Goal: Transaction & Acquisition: Purchase product/service

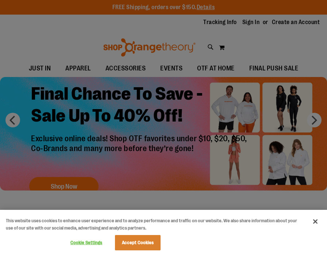
type input "**********"
click at [250, 25] on div at bounding box center [163, 127] width 327 height 254
click at [141, 244] on button "Accept Cookies" at bounding box center [138, 242] width 46 height 15
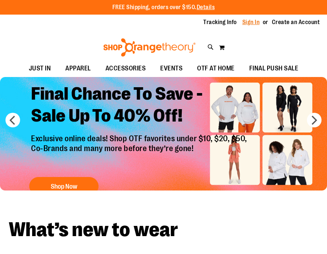
click at [252, 20] on link "Sign In" at bounding box center [251, 22] width 18 height 8
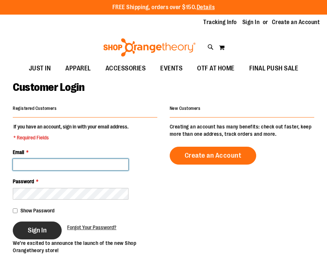
type input "**********"
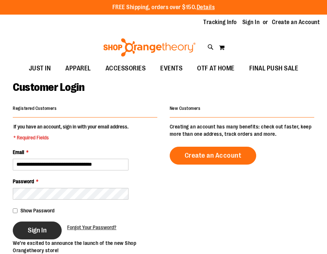
type input "**********"
click at [44, 230] on span "Sign In" at bounding box center [37, 230] width 19 height 8
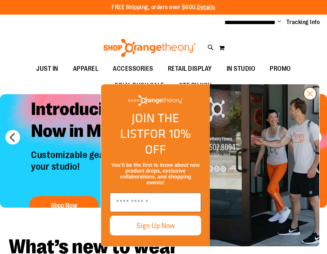
type input "**********"
click at [309, 96] on icon "Close dialog" at bounding box center [310, 93] width 5 height 5
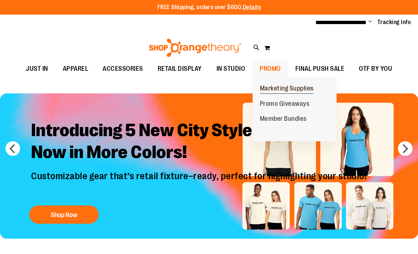
click at [263, 87] on span "Marketing Supplies" at bounding box center [287, 89] width 54 height 9
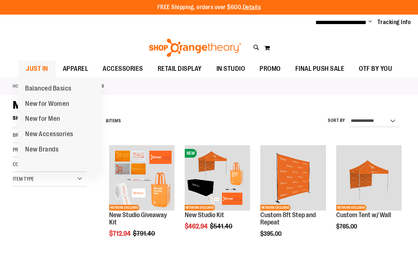
type input "**********"
click at [40, 66] on span "JUST IN" at bounding box center [37, 69] width 22 height 16
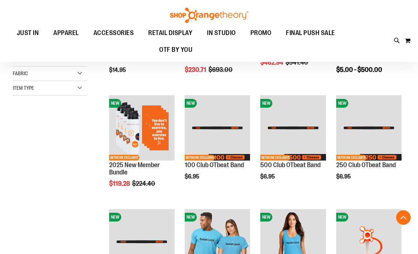
scroll to position [169, 0]
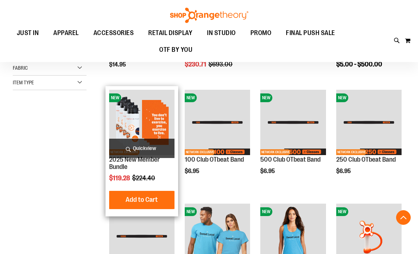
type input "**********"
click at [139, 117] on img "product" at bounding box center [141, 122] width 65 height 65
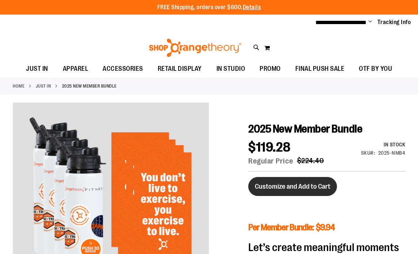
type input "**********"
click at [292, 183] on span "Customize and Add to Cart" at bounding box center [293, 187] width 76 height 8
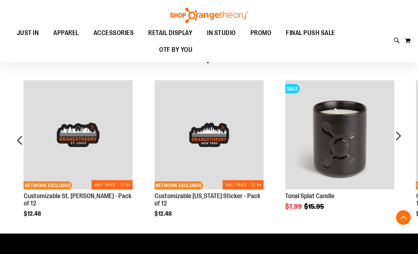
scroll to position [748, 0]
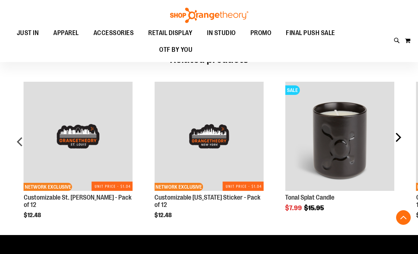
click at [398, 147] on div "next" at bounding box center [398, 145] width 15 height 148
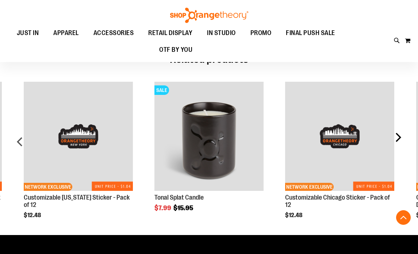
click at [398, 148] on div "next" at bounding box center [398, 145] width 15 height 148
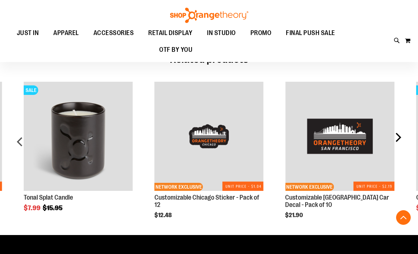
click at [398, 148] on div "next" at bounding box center [398, 145] width 15 height 148
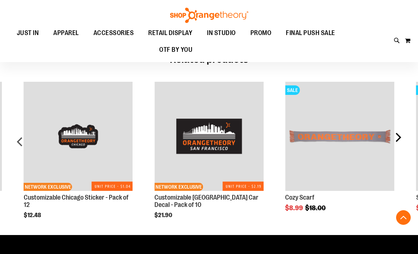
click at [400, 140] on div "next" at bounding box center [398, 145] width 15 height 148
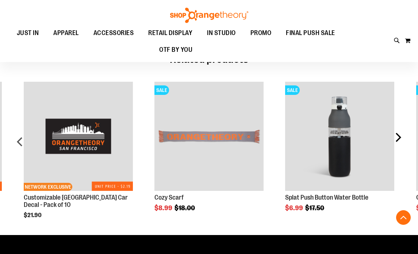
click at [400, 140] on div "next" at bounding box center [398, 145] width 15 height 148
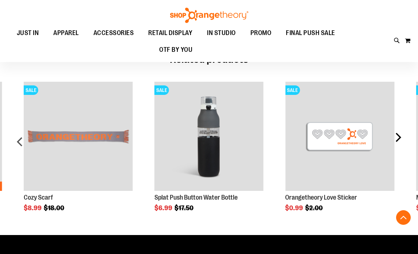
click at [400, 140] on div "next" at bounding box center [398, 145] width 15 height 148
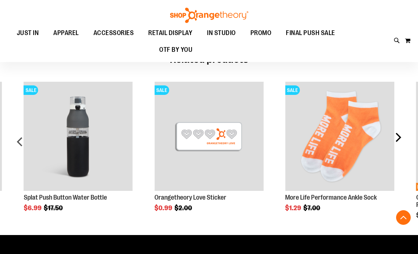
click at [400, 140] on div "next" at bounding box center [398, 145] width 15 height 148
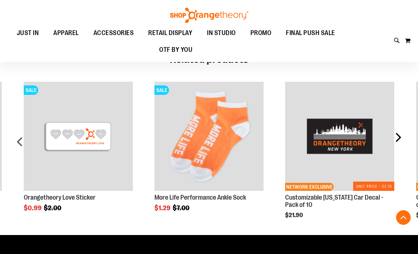
click at [400, 140] on div "next" at bounding box center [398, 145] width 15 height 148
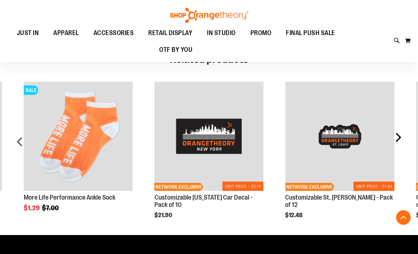
click at [400, 140] on div "next" at bounding box center [398, 145] width 15 height 148
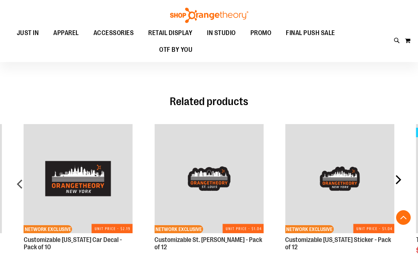
scroll to position [708, 0]
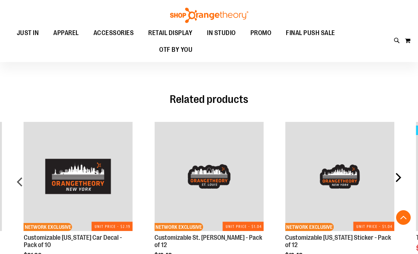
click at [396, 184] on div "next" at bounding box center [398, 185] width 15 height 148
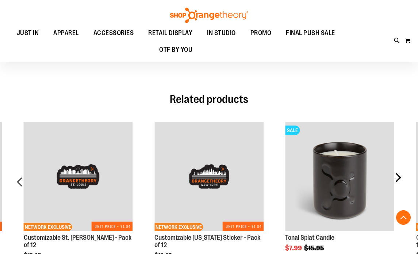
click at [396, 184] on div "next" at bounding box center [398, 185] width 15 height 148
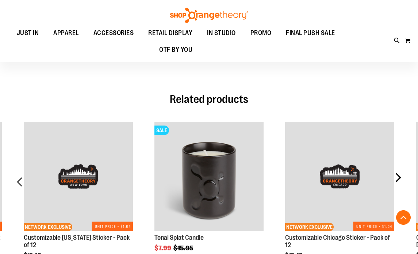
click at [396, 184] on div "next" at bounding box center [398, 185] width 15 height 148
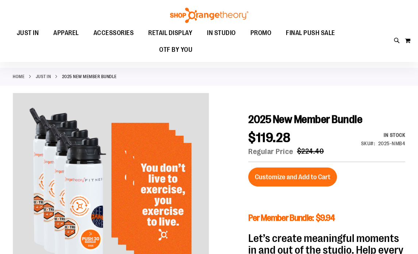
scroll to position [0, 0]
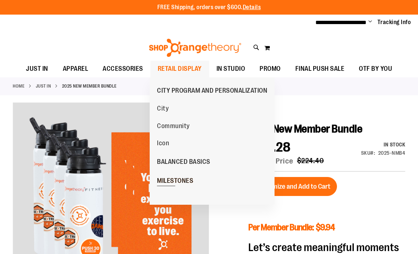
click at [172, 179] on span "MILESTONES" at bounding box center [175, 181] width 36 height 9
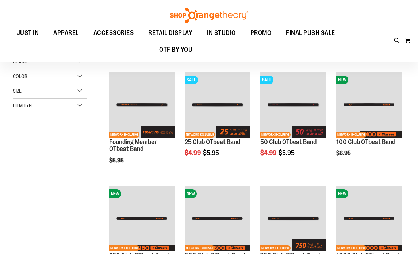
scroll to position [75, 0]
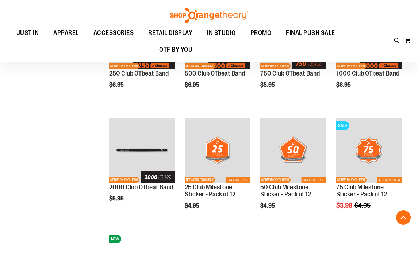
scroll to position [256, 0]
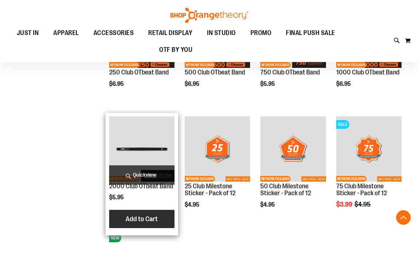
type input "**********"
click at [147, 217] on span "Add to Cart" at bounding box center [142, 219] width 32 height 8
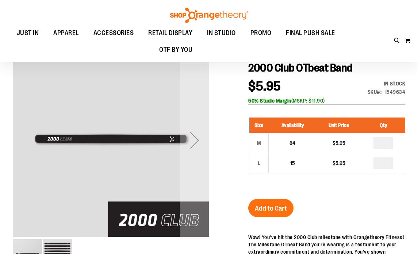
scroll to position [82, 0]
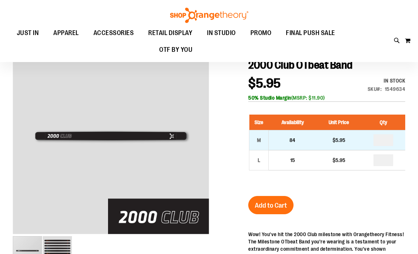
type input "**********"
click at [384, 139] on input "number" at bounding box center [383, 140] width 20 height 12
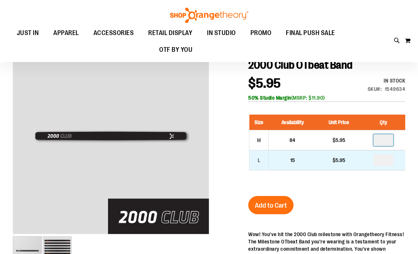
type input "*"
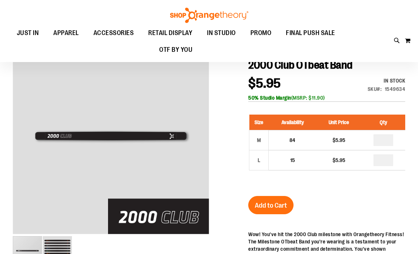
type input "*"
click at [379, 183] on div "Size Availability Unit Price Qty M 84 $5.95 * L 15" at bounding box center [326, 147] width 157 height 81
click at [265, 209] on span "Add to Cart" at bounding box center [271, 206] width 32 height 8
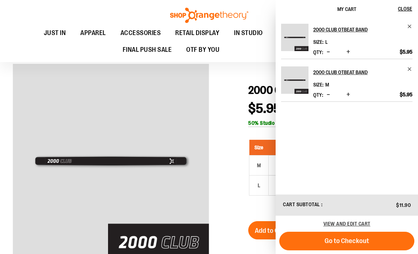
scroll to position [0, 0]
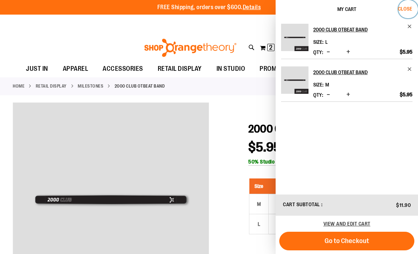
click at [403, 8] on span "Close" at bounding box center [405, 9] width 14 height 6
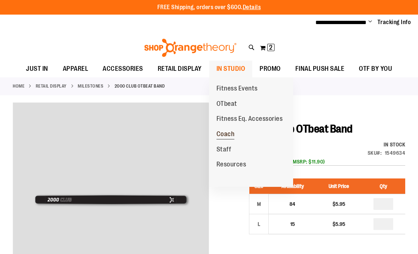
click at [236, 135] on link "Coach" at bounding box center [225, 134] width 33 height 15
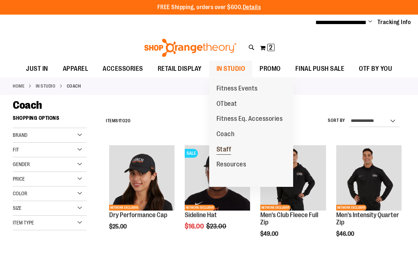
type input "**********"
click at [228, 147] on span "Staff" at bounding box center [223, 150] width 15 height 9
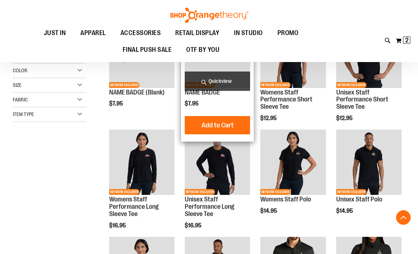
scroll to position [124, 0]
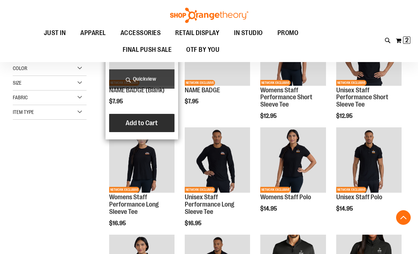
type input "**********"
click at [141, 125] on span "Add to Cart" at bounding box center [142, 123] width 32 height 8
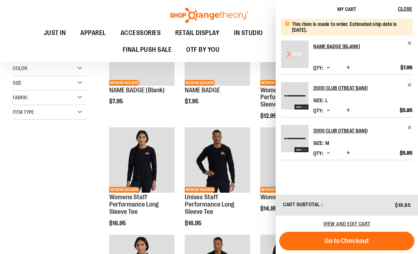
click at [349, 68] on span "Increase product quantity" at bounding box center [348, 67] width 4 height 7
click at [348, 66] on span "Increase product quantity" at bounding box center [348, 67] width 4 height 7
click at [409, 8] on span "Close" at bounding box center [405, 9] width 14 height 6
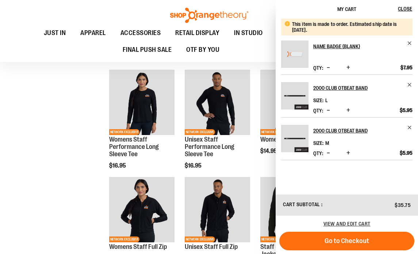
scroll to position [183, 0]
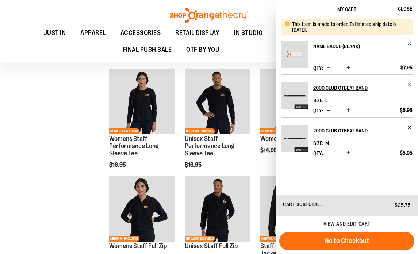
click at [61, 193] on div "**********" at bounding box center [209, 129] width 392 height 403
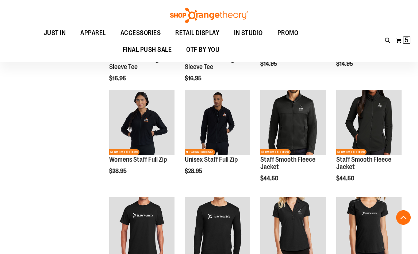
scroll to position [270, 0]
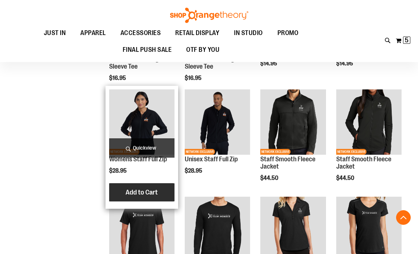
click at [128, 192] on span "Add to Cart" at bounding box center [142, 192] width 32 height 8
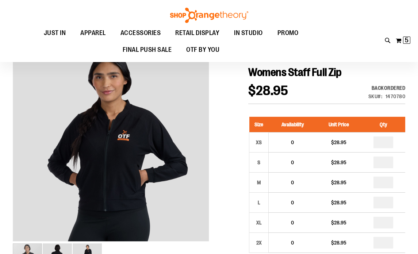
scroll to position [75, 0]
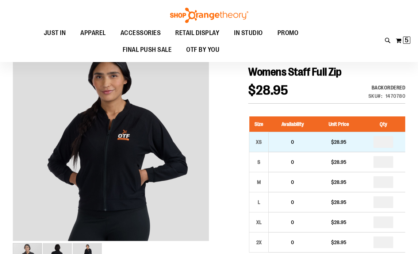
type input "**********"
click at [386, 142] on input "number" at bounding box center [383, 142] width 20 height 12
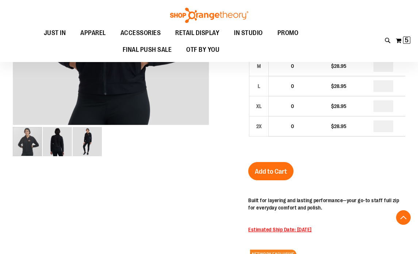
scroll to position [195, 0]
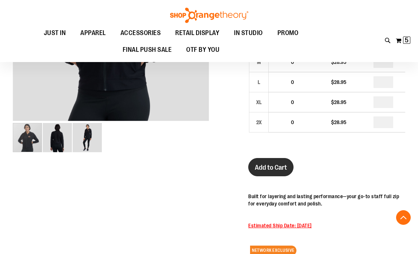
type input "*"
click at [268, 163] on button "Add to Cart" at bounding box center [270, 167] width 45 height 18
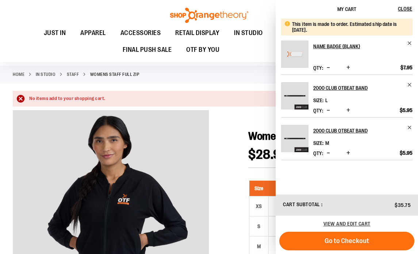
scroll to position [0, 0]
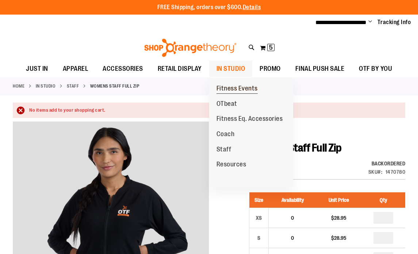
click at [234, 87] on span "Fitness Events" at bounding box center [236, 89] width 41 height 9
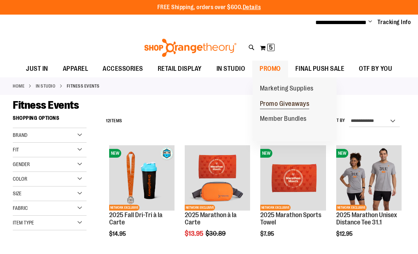
type input "**********"
click at [272, 104] on span "Promo Giveaways" at bounding box center [285, 104] width 50 height 9
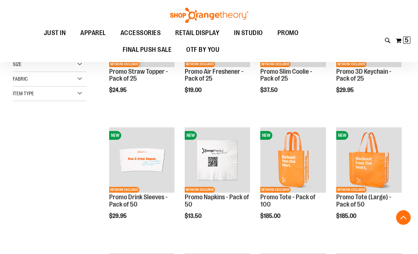
scroll to position [146, 0]
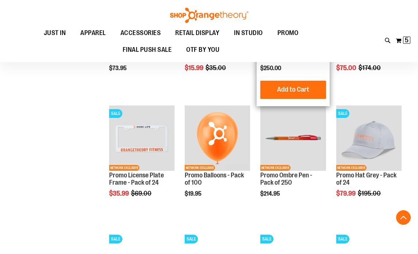
scroll to position [545, 0]
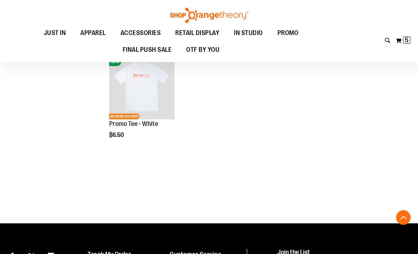
scroll to position [974, 0]
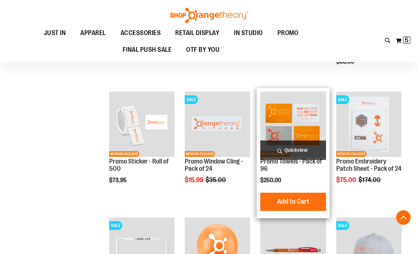
scroll to position [429, 0]
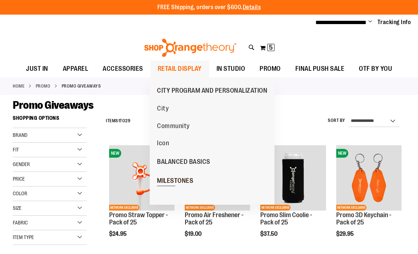
type input "**********"
click at [172, 179] on span "MILESTONES" at bounding box center [175, 181] width 36 height 9
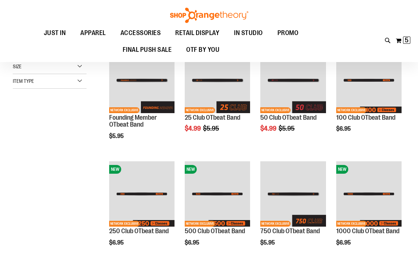
scroll to position [100, 0]
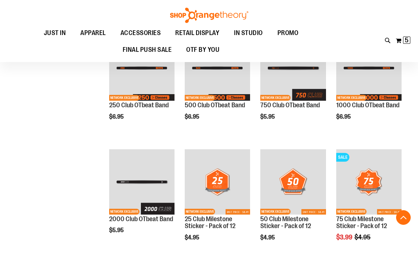
scroll to position [222, 0]
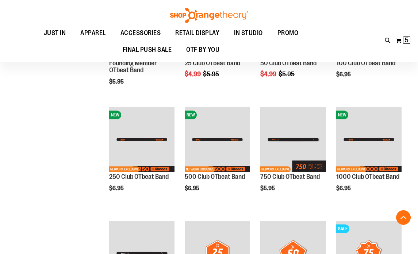
scroll to position [151, 0]
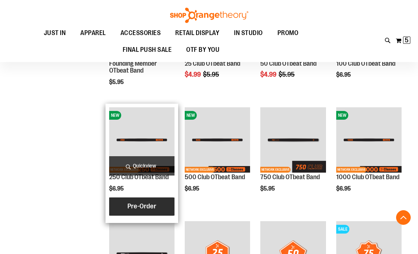
type input "**********"
click at [145, 206] on span "Pre-Order" at bounding box center [141, 206] width 29 height 8
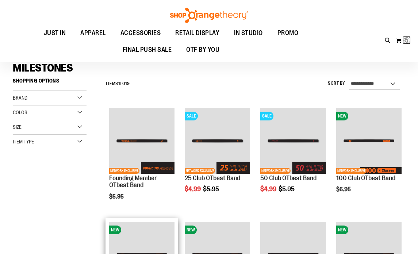
scroll to position [0, 0]
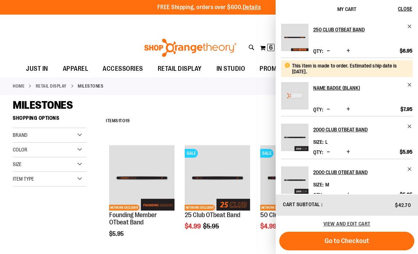
click at [350, 51] on button "Increase product quantity" at bounding box center [348, 50] width 7 height 7
click at [405, 9] on span "Close" at bounding box center [405, 9] width 14 height 6
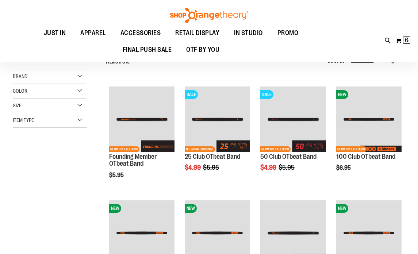
scroll to position [58, 0]
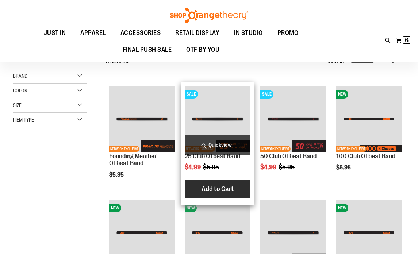
click at [218, 195] on button "Add to Cart" at bounding box center [217, 189] width 80 height 18
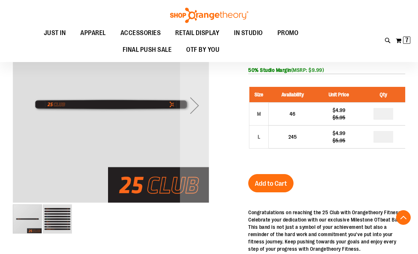
scroll to position [87, 0]
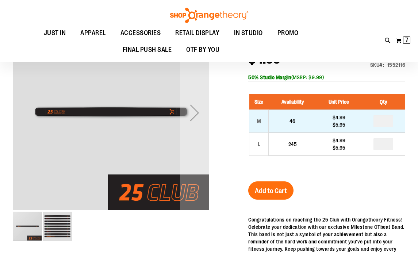
type input "**********"
click at [384, 123] on input "number" at bounding box center [383, 121] width 20 height 12
type input "*"
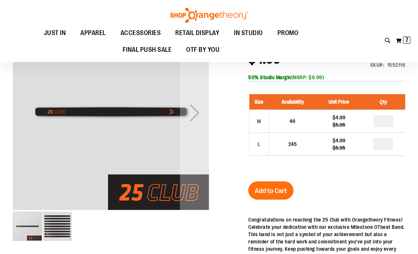
type input "*"
click at [281, 192] on span "Add to Cart" at bounding box center [271, 191] width 32 height 8
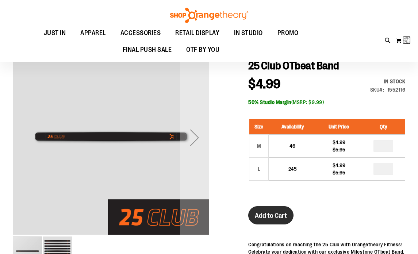
scroll to position [0, 0]
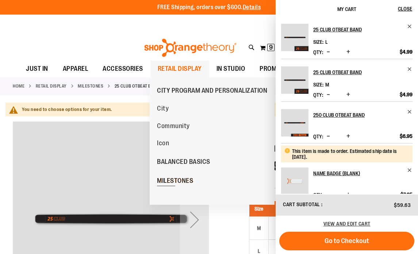
click at [188, 180] on span "MILESTONES" at bounding box center [175, 181] width 36 height 9
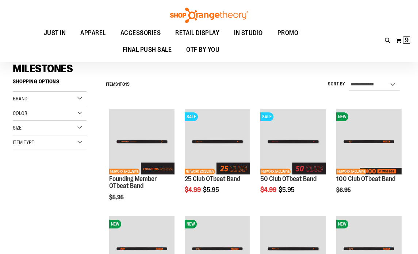
scroll to position [42, 0]
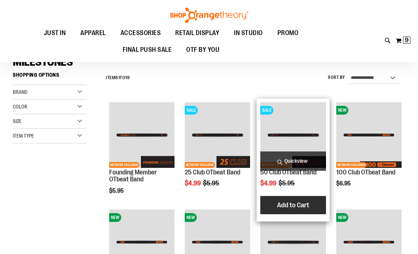
type input "**********"
click at [284, 203] on span "Add to Cart" at bounding box center [293, 205] width 32 height 8
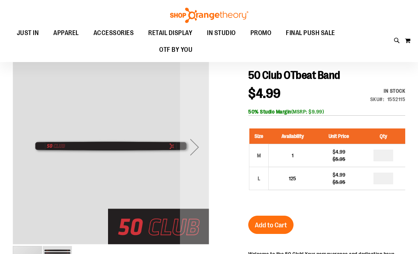
scroll to position [56, 0]
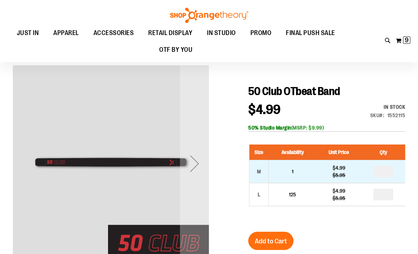
type input "**********"
click at [387, 171] on input "number" at bounding box center [383, 172] width 20 height 12
type input "*"
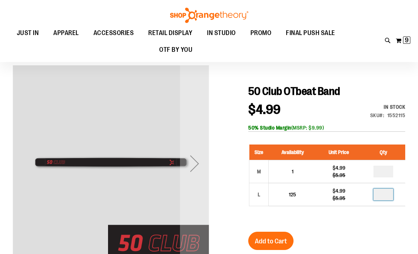
click at [387, 194] on input "number" at bounding box center [383, 195] width 20 height 12
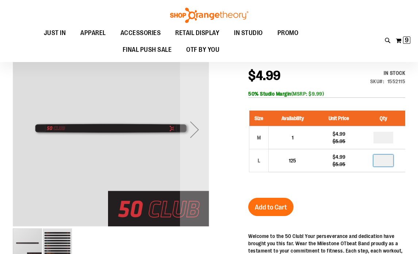
scroll to position [107, 0]
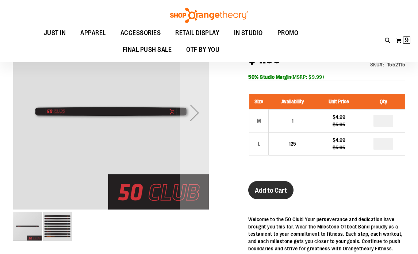
type input "*"
click at [283, 191] on span "Add to Cart" at bounding box center [271, 191] width 32 height 8
